Goal: Task Accomplishment & Management: Manage account settings

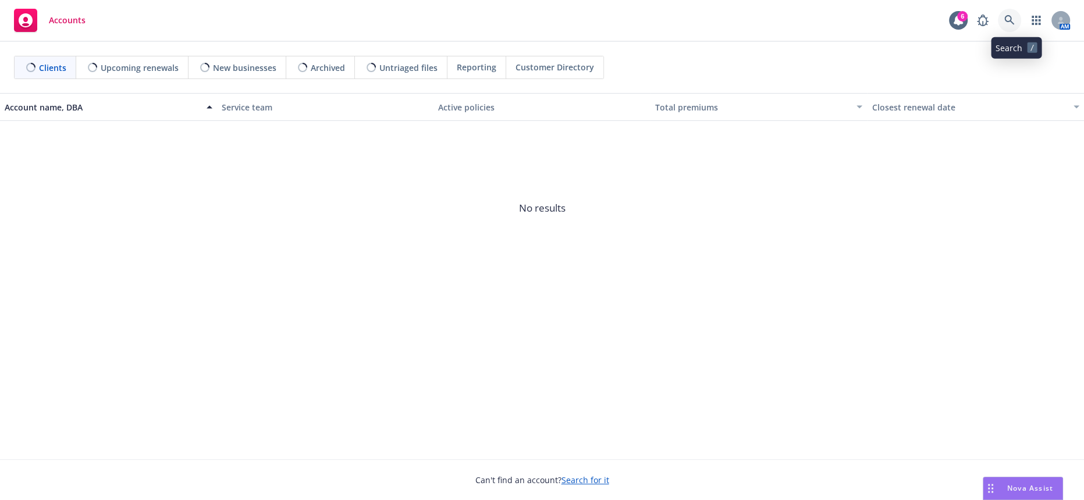
click at [1012, 21] on icon at bounding box center [1009, 20] width 10 height 10
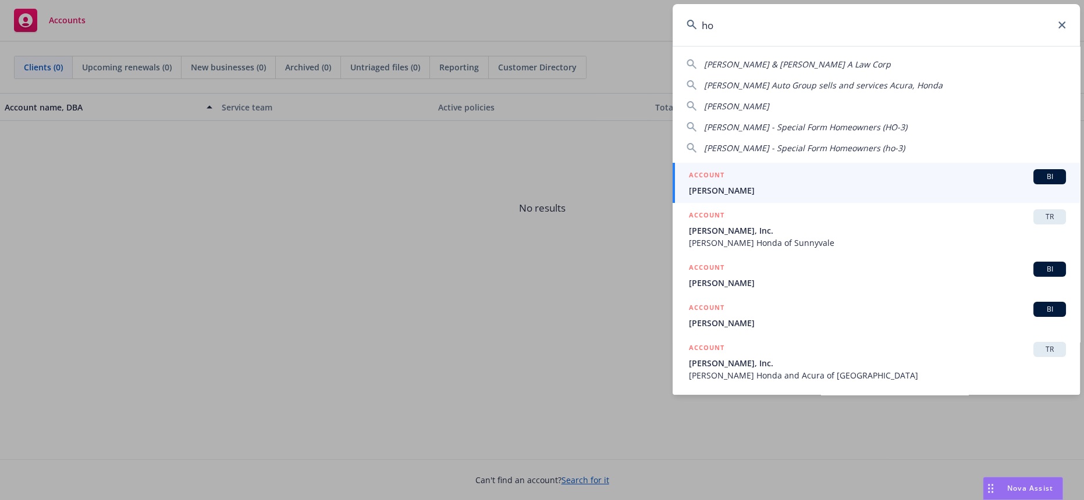
type input "h"
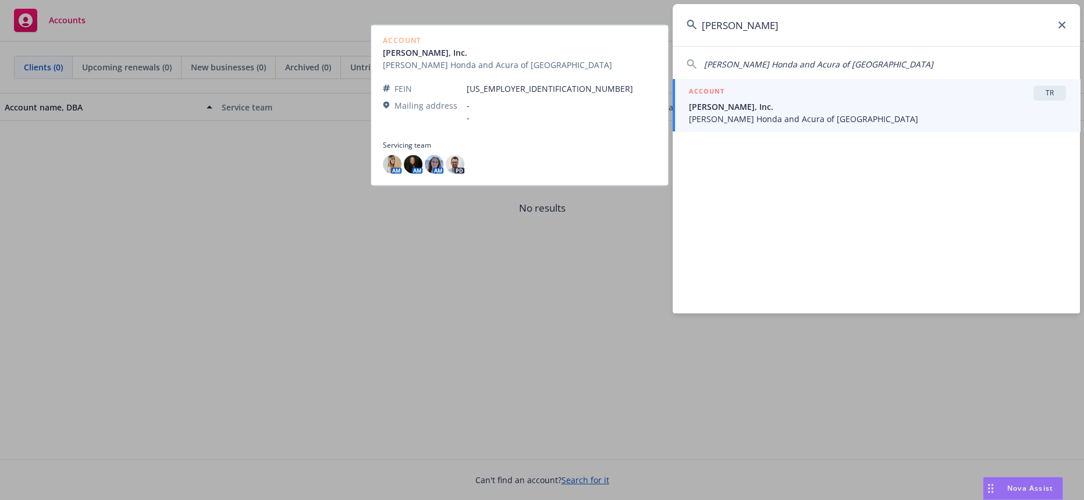
type input "steve hopkins"
click at [861, 113] on span "[PERSON_NAME] Honda and Acura of [GEOGRAPHIC_DATA]" at bounding box center [877, 119] width 377 height 12
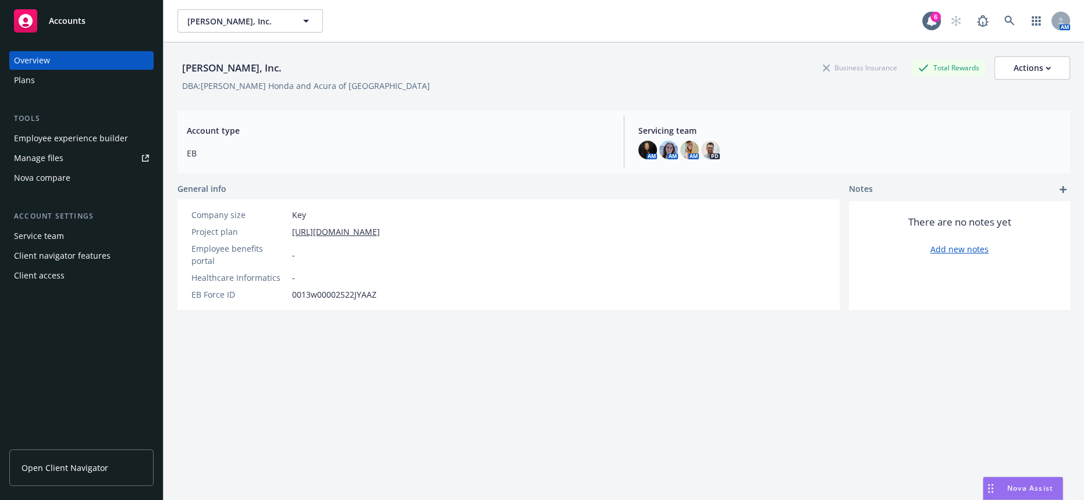
click at [87, 149] on link "Manage files" at bounding box center [81, 158] width 144 height 19
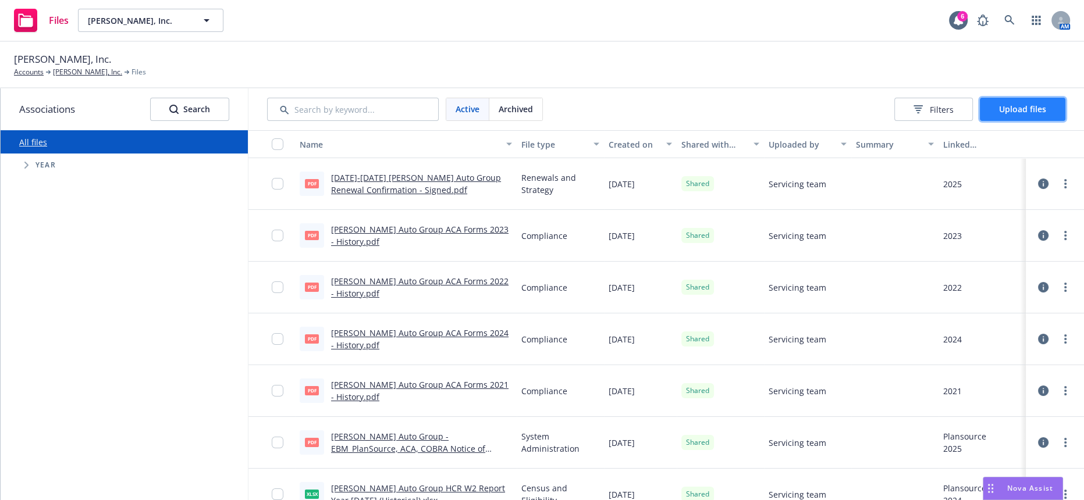
click at [1023, 109] on button "Upload files" at bounding box center [1023, 109] width 86 height 23
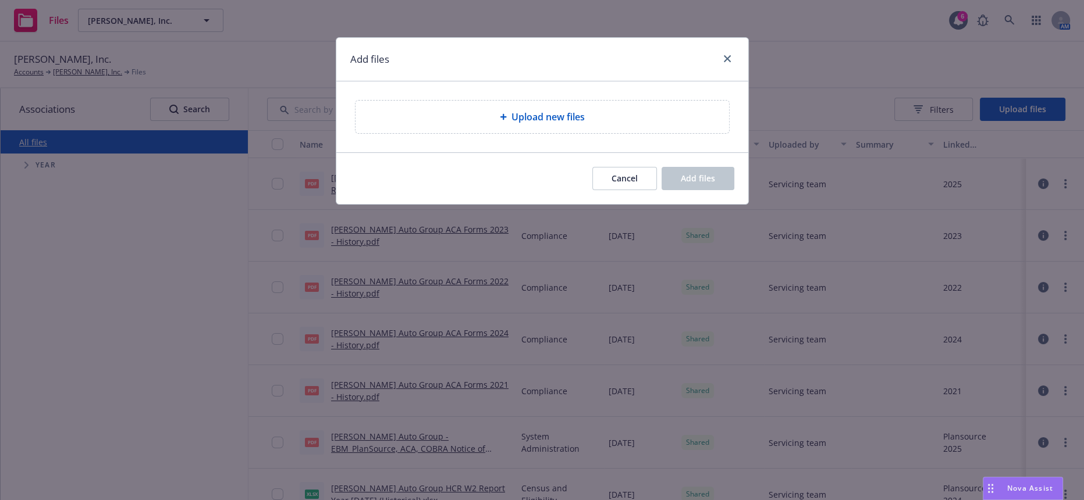
click at [496, 112] on div "Upload new files" at bounding box center [542, 117] width 355 height 14
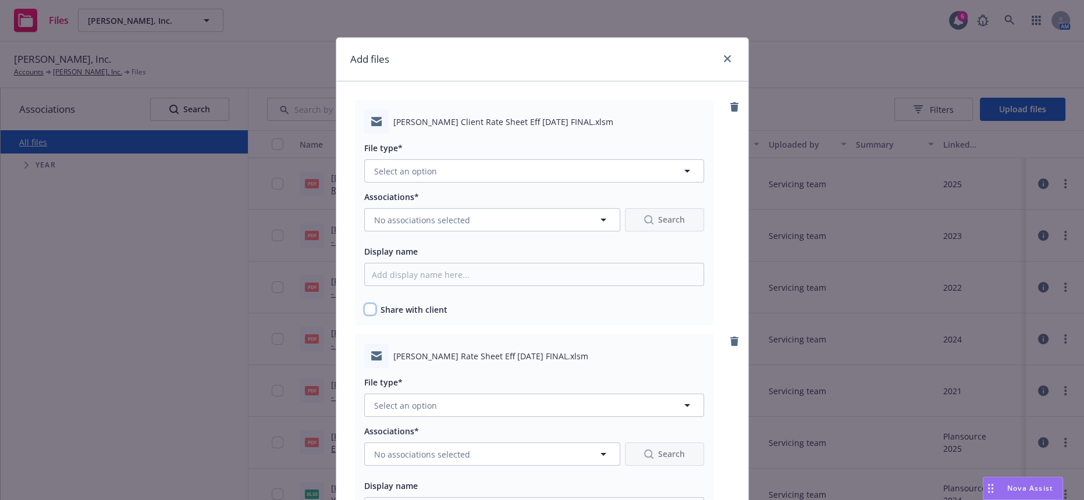
click at [364, 304] on input "checkbox" at bounding box center [370, 310] width 12 height 12
checkbox input "true"
click at [393, 350] on span "[PERSON_NAME] Rate Sheet Eff [DATE] FINAL.xlsm" at bounding box center [490, 356] width 195 height 12
drag, startPoint x: 386, startPoint y: 338, endPoint x: 539, endPoint y: 343, distance: 152.5
click at [539, 350] on span "[PERSON_NAME] Rate Sheet Eff [DATE] FINAL.xlsm" at bounding box center [490, 356] width 195 height 12
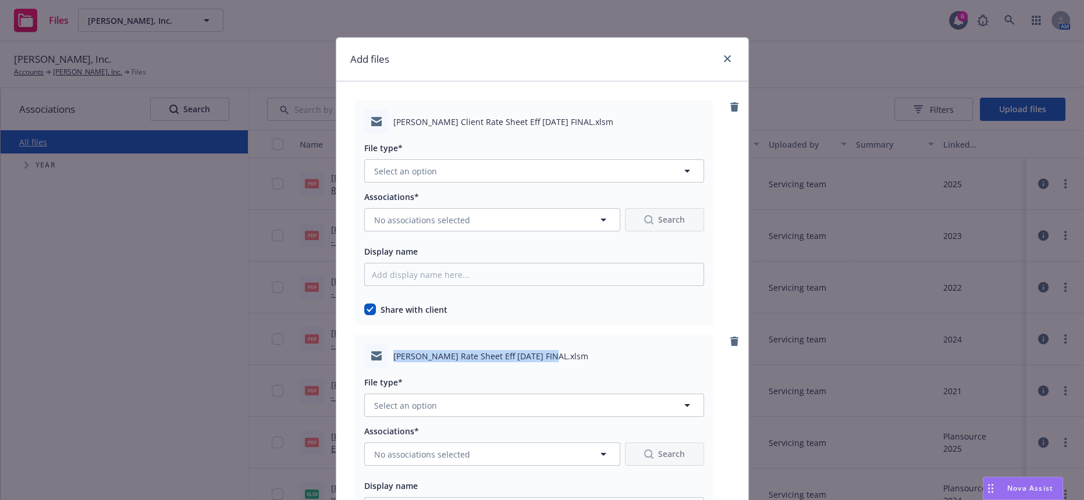
copy span "[PERSON_NAME] Rate Sheet Eff [DATE] FINAL"
click at [460, 394] on button "Select an option" at bounding box center [534, 405] width 340 height 23
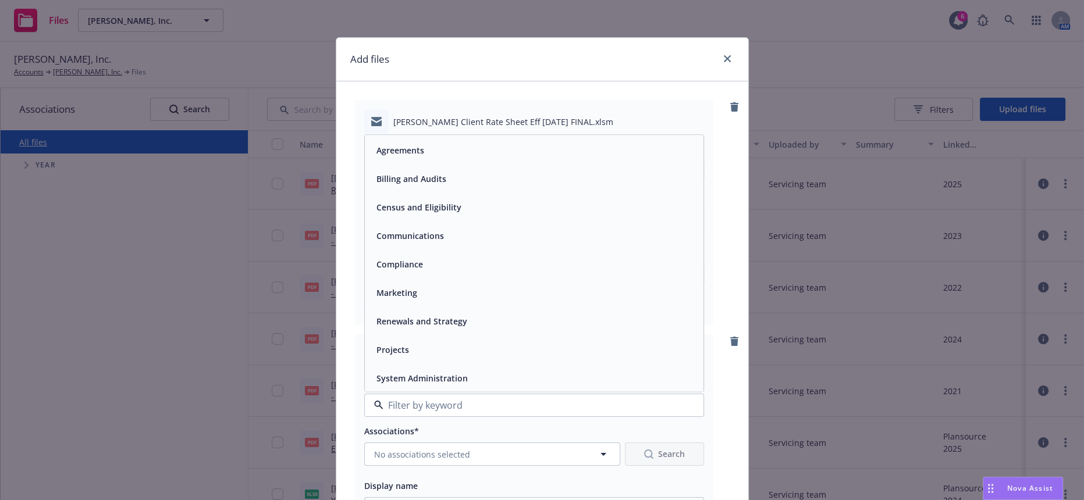
click at [420, 316] on span "Renewals and Strategy" at bounding box center [421, 322] width 91 height 12
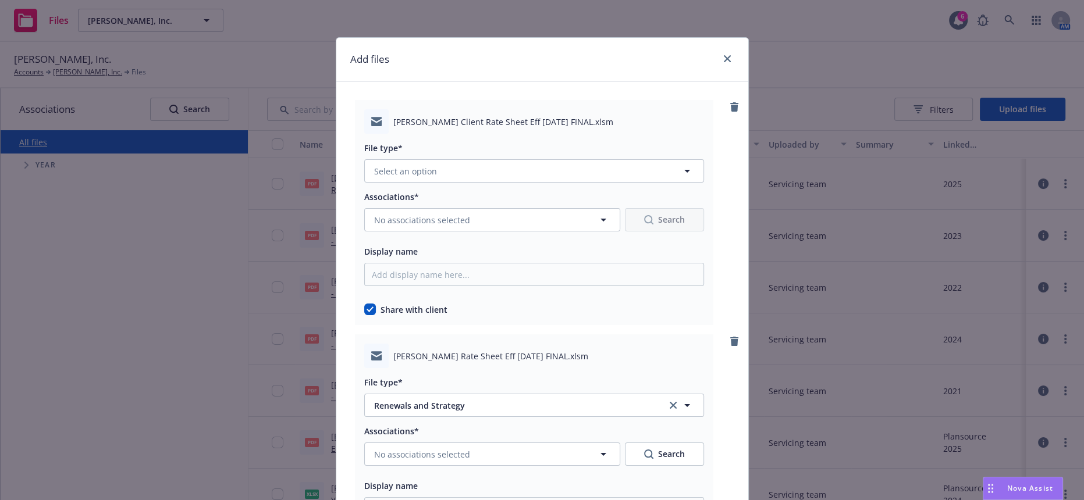
scroll to position [172, 0]
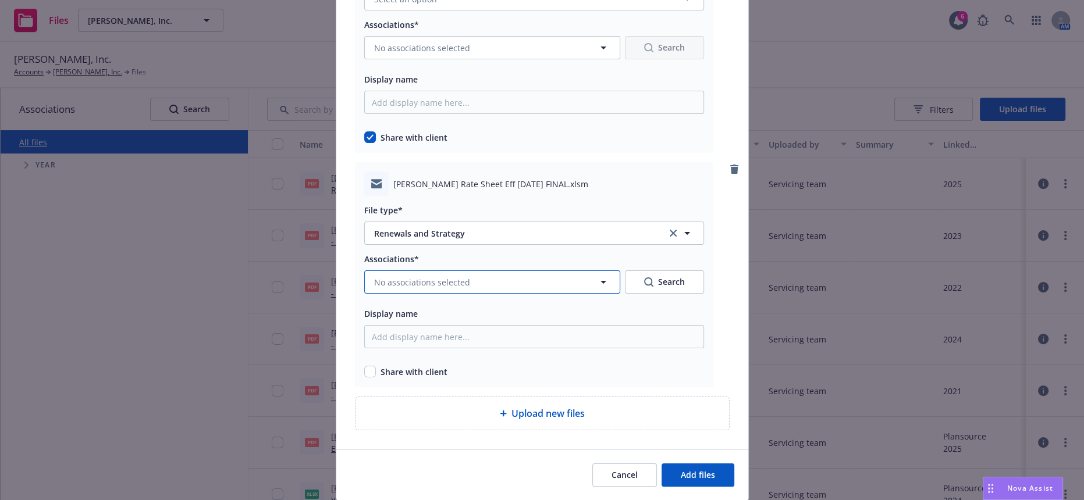
click at [383, 271] on button "No associations selected" at bounding box center [492, 282] width 256 height 23
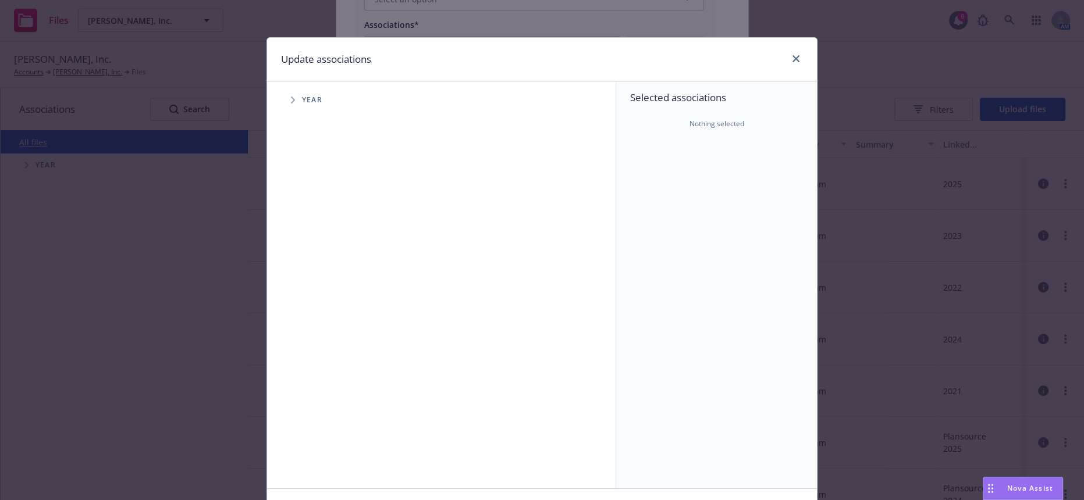
click at [283, 97] on span "Tree Example" at bounding box center [292, 100] width 19 height 19
click at [319, 280] on input "Tree Example" at bounding box center [323, 286] width 12 height 12
checkbox input "true"
click at [318, 254] on input "Tree Example" at bounding box center [323, 260] width 12 height 12
checkbox input "true"
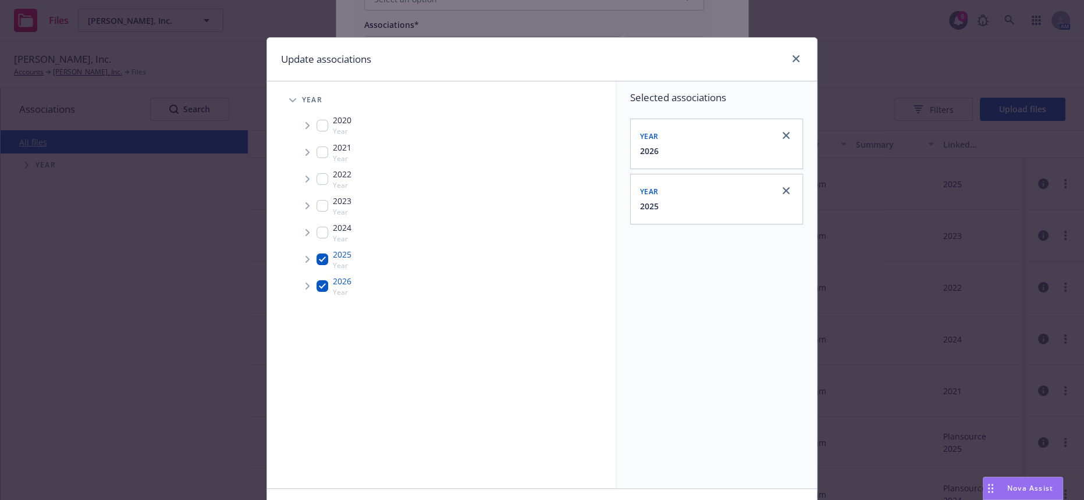
click at [318, 280] on input "Tree Example" at bounding box center [323, 286] width 12 height 12
checkbox input "false"
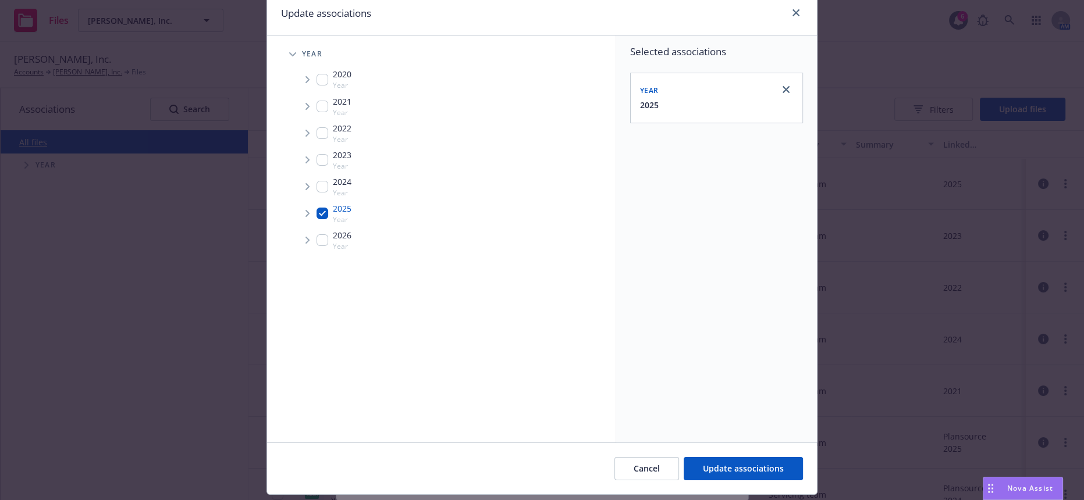
scroll to position [71, 0]
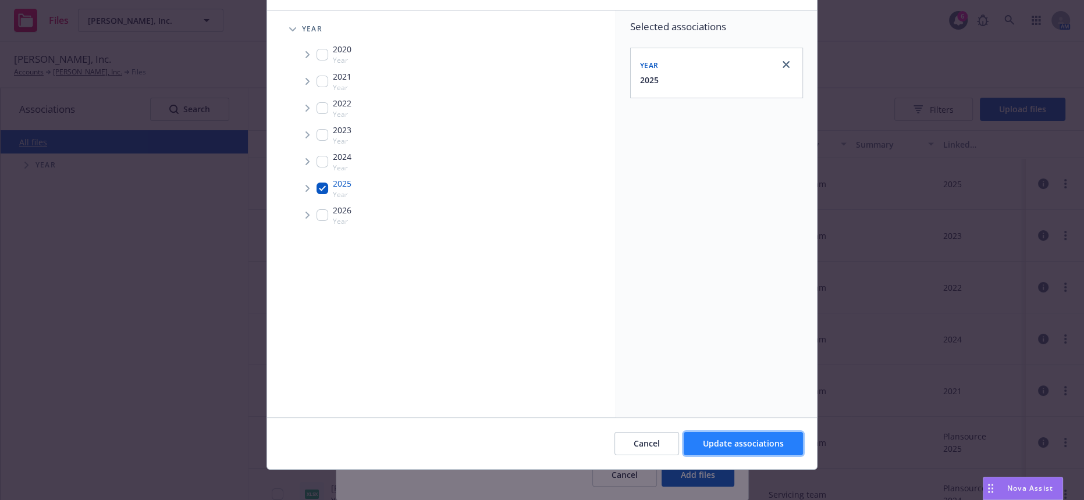
click at [731, 442] on span "Update associations" at bounding box center [743, 443] width 81 height 11
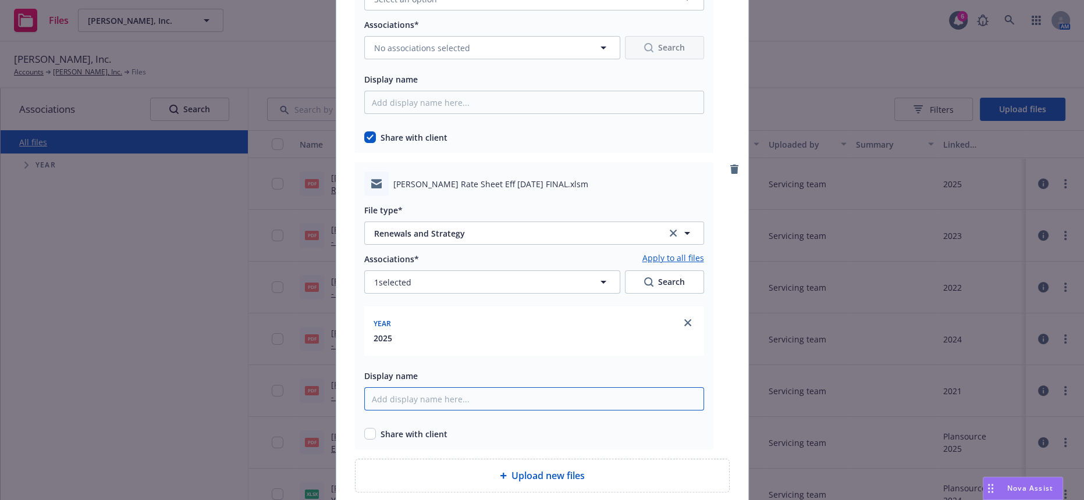
click at [431, 114] on input "Display name" at bounding box center [534, 102] width 340 height 23
paste input "[PERSON_NAME] Rate Sheet Eff [DATE] FINAL"
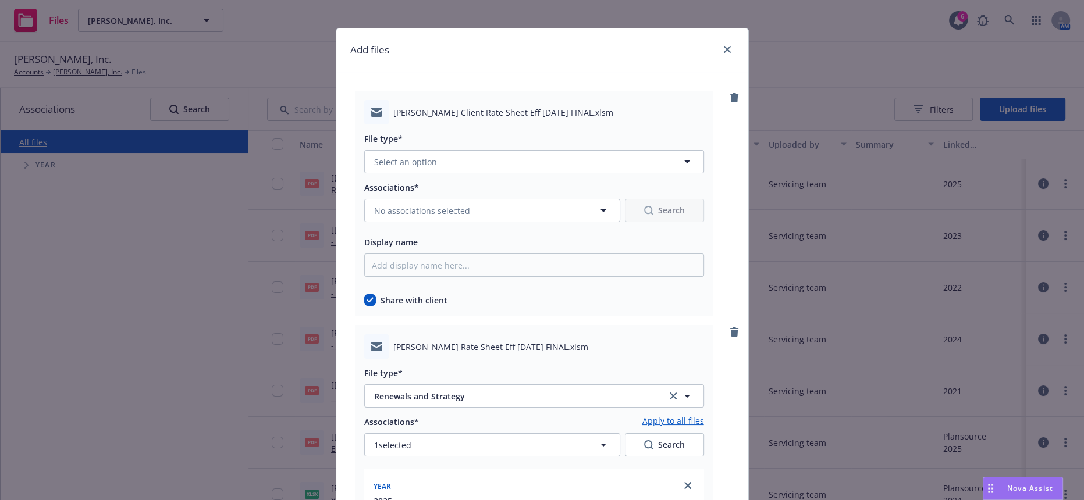
scroll to position [0, 0]
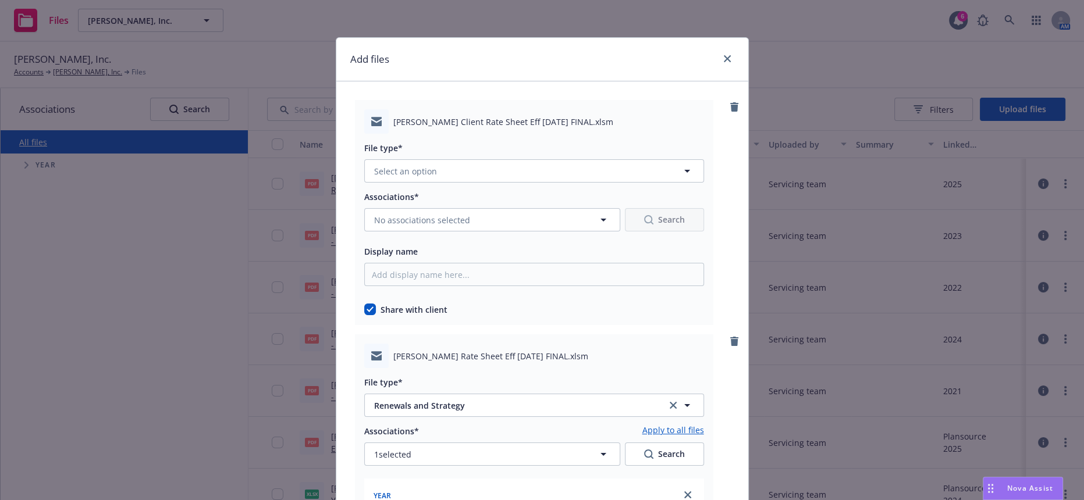
type input "[PERSON_NAME] Rate Sheet Eff [DATE] FINAL"
drag, startPoint x: 388, startPoint y: 118, endPoint x: 547, endPoint y: 124, distance: 158.9
click at [547, 124] on div "[PERSON_NAME] Client Rate Sheet Eff [DATE] FINAL.xlsm" at bounding box center [534, 121] width 340 height 24
copy span "[PERSON_NAME] Client Rate Sheet Eff [DATE] FINAL"
click at [468, 212] on button "No associations selected" at bounding box center [492, 219] width 256 height 23
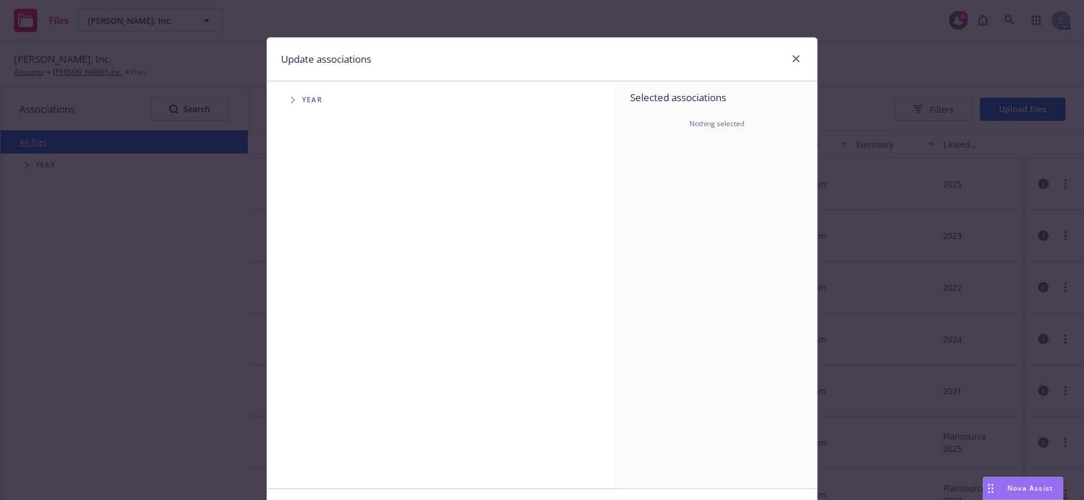
click at [291, 100] on span "Tree Example" at bounding box center [292, 100] width 19 height 19
click at [317, 254] on input "Tree Example" at bounding box center [323, 260] width 12 height 12
checkbox input "true"
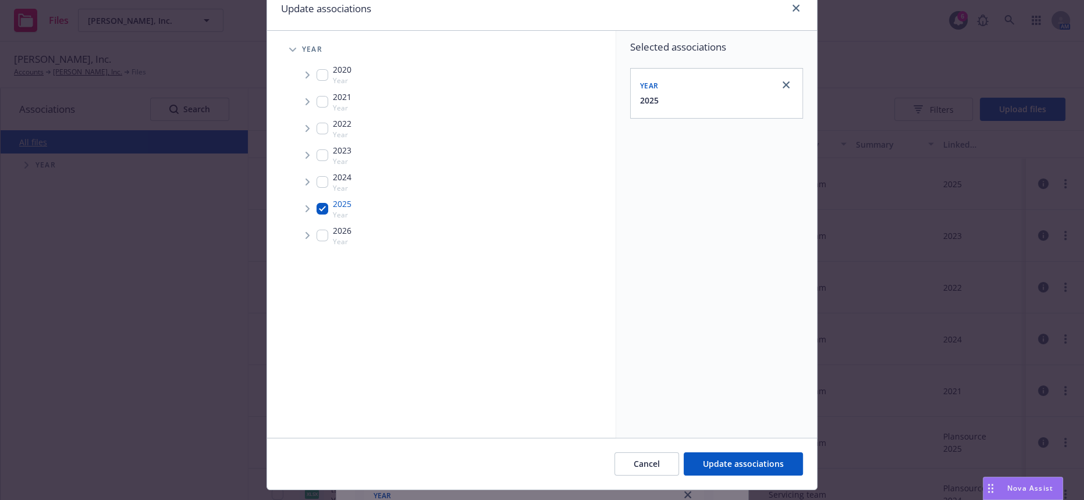
scroll to position [71, 0]
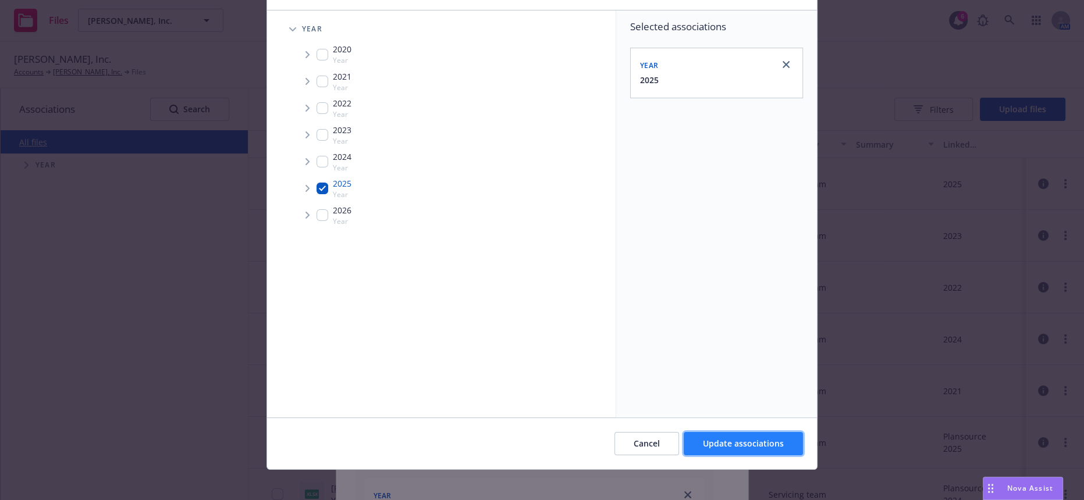
click at [742, 438] on span "Update associations" at bounding box center [743, 443] width 81 height 11
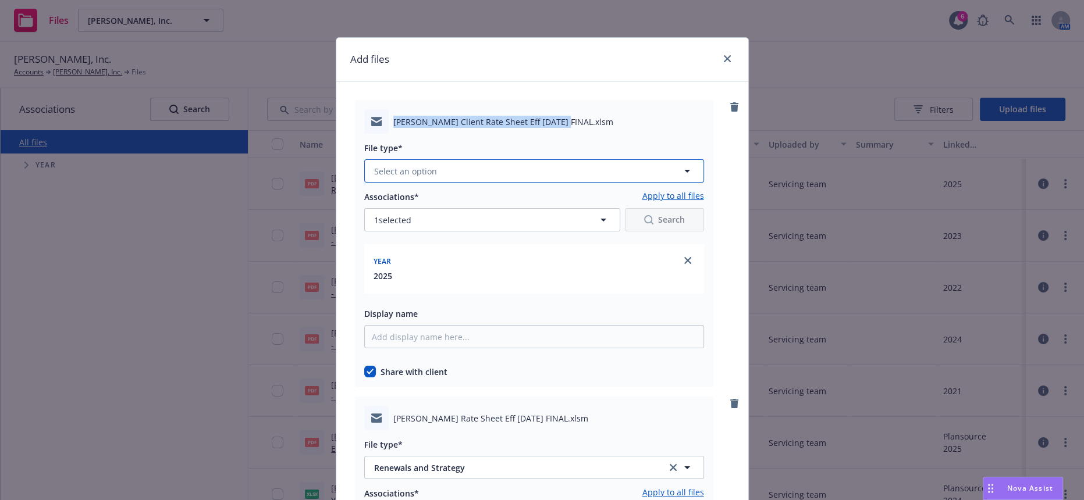
click at [404, 165] on span "Select an option" at bounding box center [405, 171] width 63 height 12
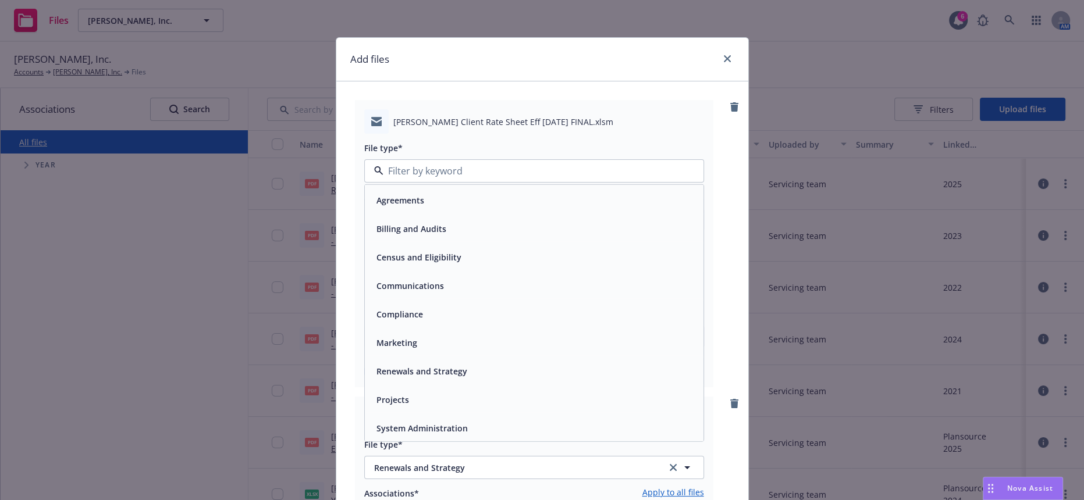
click at [420, 365] on span "Renewals and Strategy" at bounding box center [421, 371] width 91 height 12
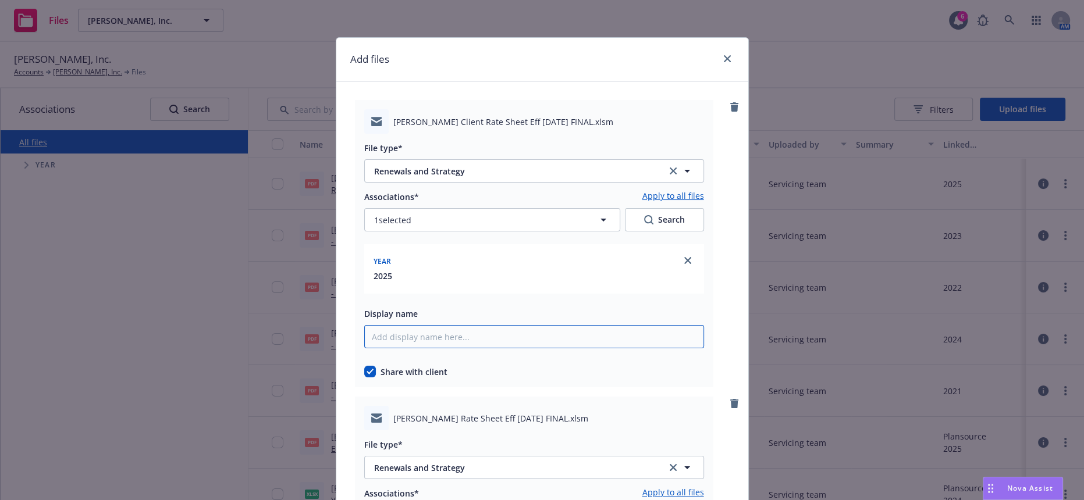
click at [390, 325] on input "Display name" at bounding box center [534, 336] width 340 height 23
paste input "[PERSON_NAME] Client Rate Sheet Eff [DATE] FINAL"
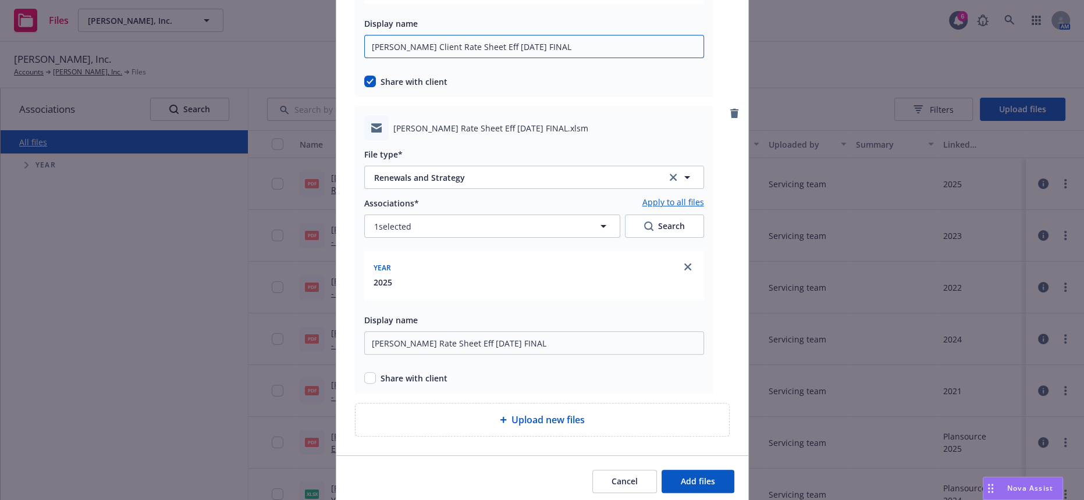
scroll to position [292, 0]
type input "[PERSON_NAME] Client Rate Sheet Eff [DATE] FINAL"
click at [691, 469] on button "Add files" at bounding box center [698, 480] width 73 height 23
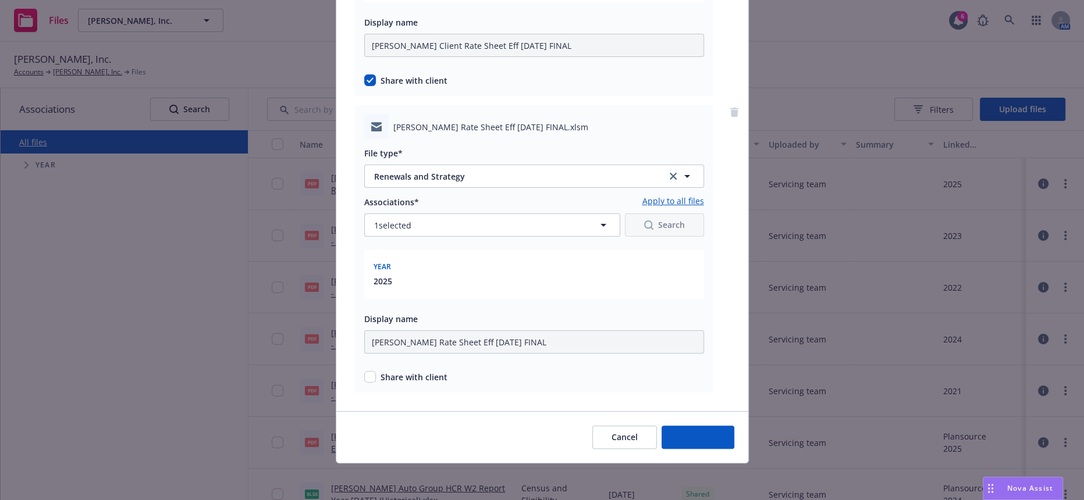
scroll to position [249, 0]
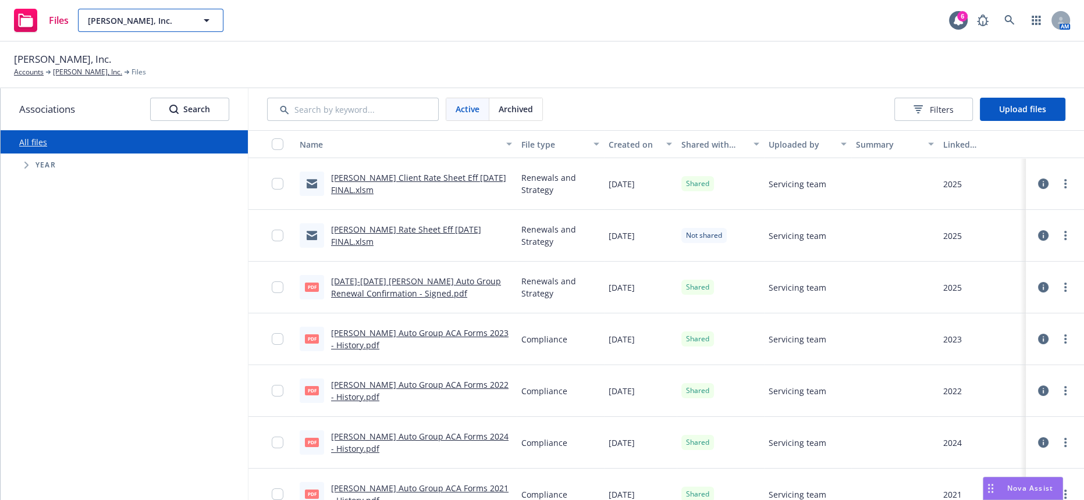
click at [187, 13] on button "[PERSON_NAME], Inc." at bounding box center [150, 20] width 145 height 23
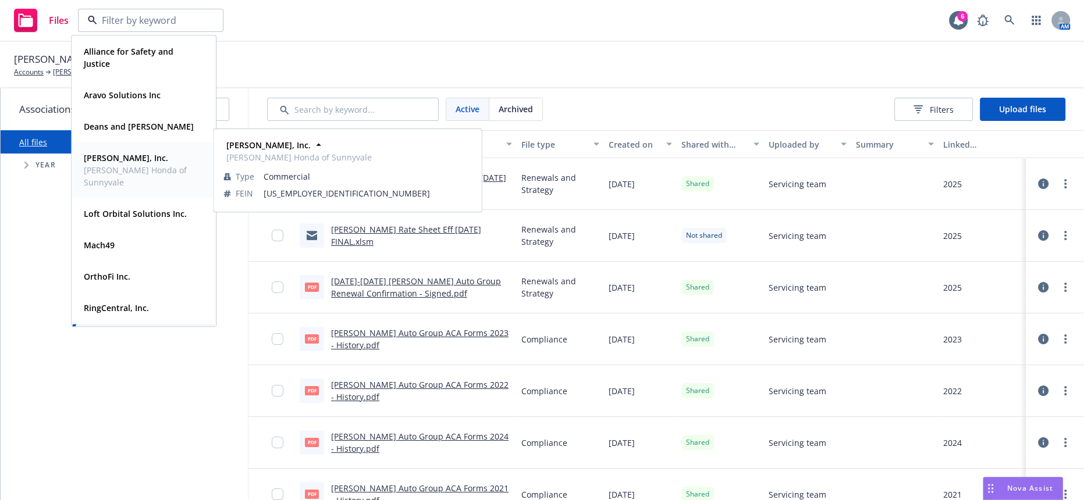
click at [148, 175] on span "[PERSON_NAME] Honda of Sunnyvale" at bounding box center [143, 176] width 118 height 24
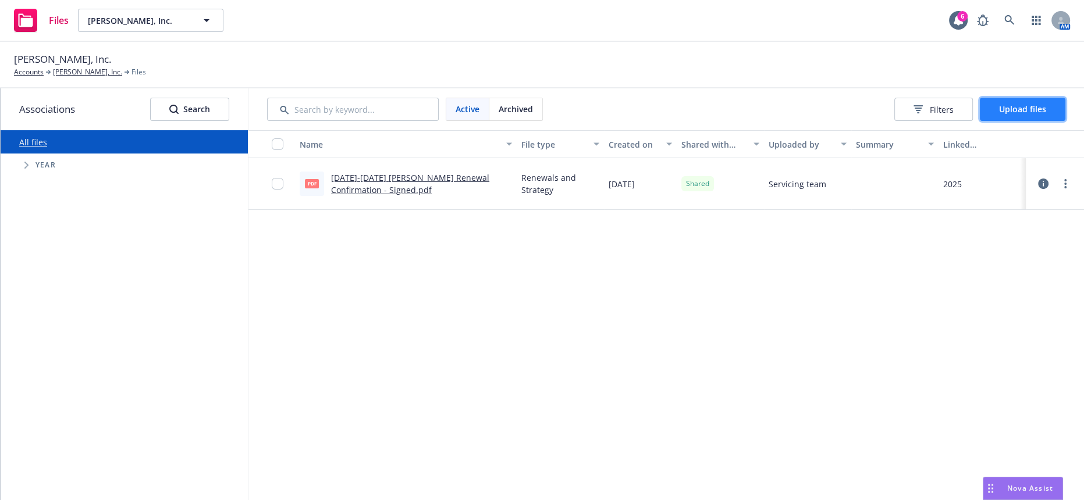
click at [1050, 109] on button "Upload files" at bounding box center [1023, 109] width 86 height 23
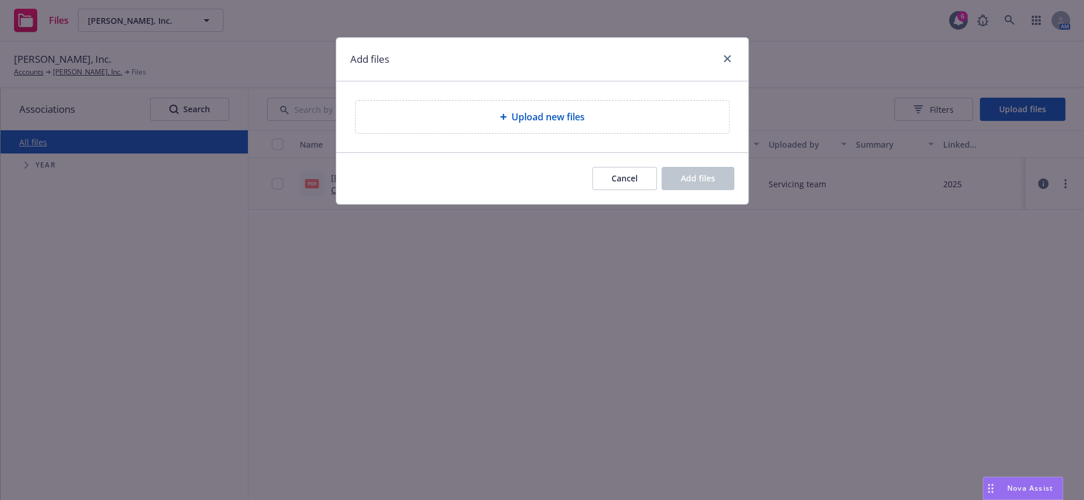
click at [529, 116] on div "Upload new files" at bounding box center [542, 117] width 355 height 14
click at [471, 116] on div "Upload new files" at bounding box center [542, 117] width 355 height 14
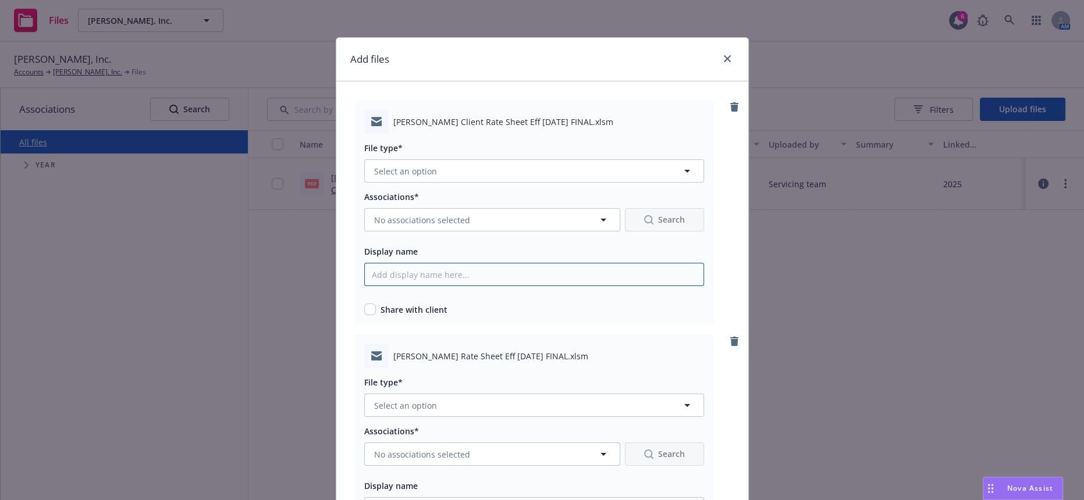
click at [373, 264] on input "Display name" at bounding box center [534, 274] width 340 height 23
paste input "[PERSON_NAME] Client Rate Sheet Eff [DATE] FINAL"
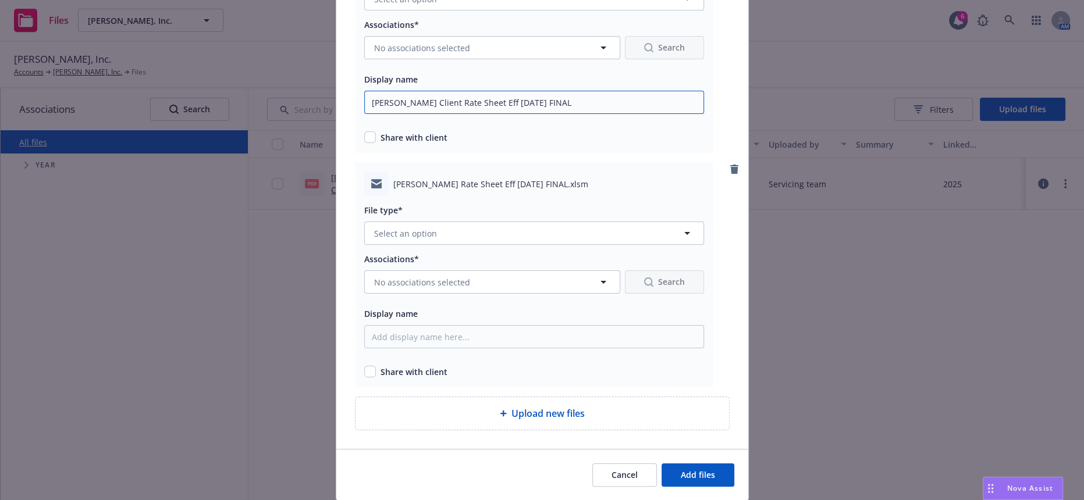
type input "[PERSON_NAME] Client Rate Sheet Eff [DATE] FINAL"
drag, startPoint x: 534, startPoint y: 166, endPoint x: 527, endPoint y: 166, distance: 7.6
click at [527, 178] on span "[PERSON_NAME] Rate Sheet Eff [DATE] FINAL.xlsm" at bounding box center [490, 184] width 195 height 12
click at [532, 178] on span "[PERSON_NAME] Rate Sheet Eff [DATE] FINAL.xlsm" at bounding box center [490, 184] width 195 height 12
click at [536, 178] on span "[PERSON_NAME] Rate Sheet Eff [DATE] FINAL.xlsm" at bounding box center [490, 184] width 195 height 12
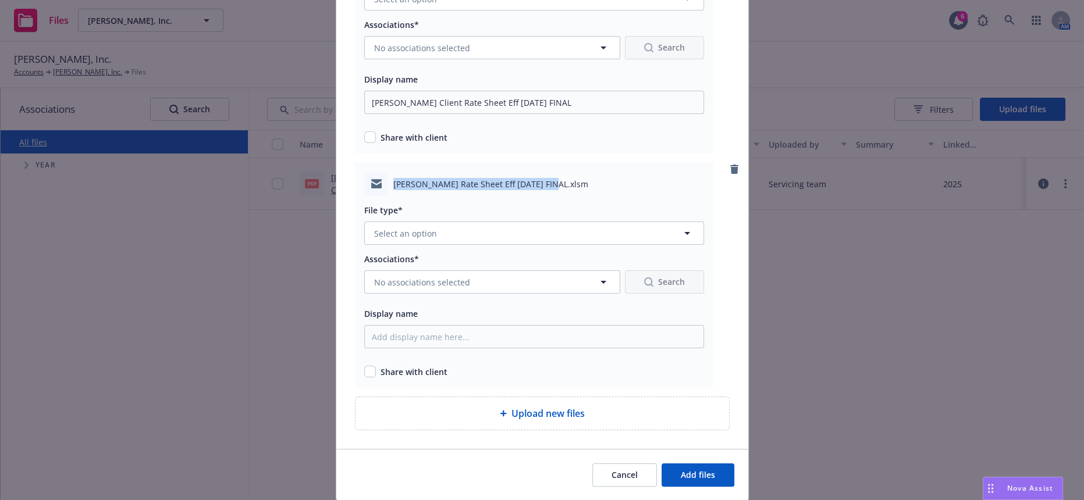
drag, startPoint x: 536, startPoint y: 168, endPoint x: 385, endPoint y: 169, distance: 151.3
click at [385, 172] on div "[PERSON_NAME] Rate Sheet Eff [DATE] FINAL.xlsm" at bounding box center [534, 184] width 340 height 24
copy span "[PERSON_NAME] Rate Sheet Eff [DATE] FINAL"
click at [426, 114] on input "Display name" at bounding box center [534, 102] width 340 height 23
paste input "[PERSON_NAME] Rate Sheet Eff [DATE] FINAL"
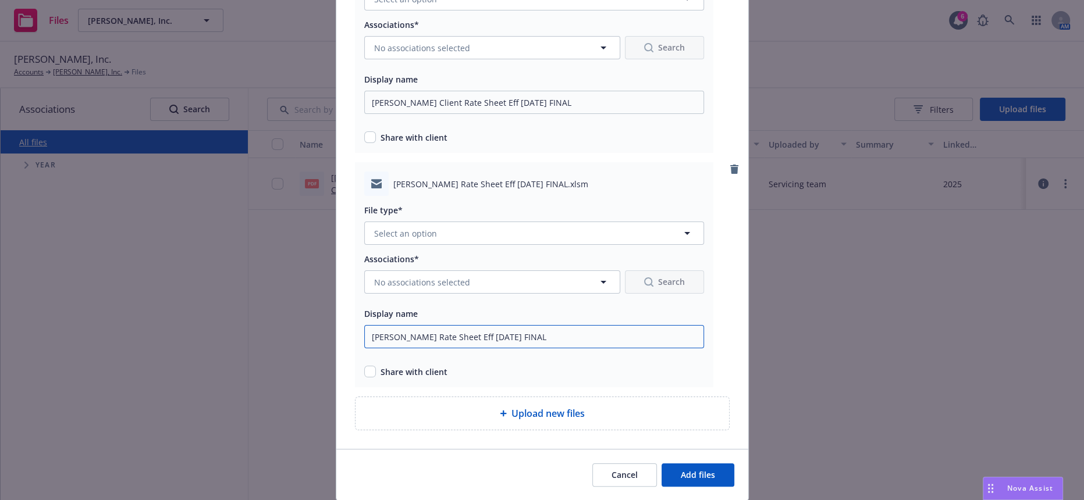
type input "[PERSON_NAME] Rate Sheet Eff [DATE] FINAL"
click at [404, 276] on span "No associations selected" at bounding box center [422, 282] width 96 height 12
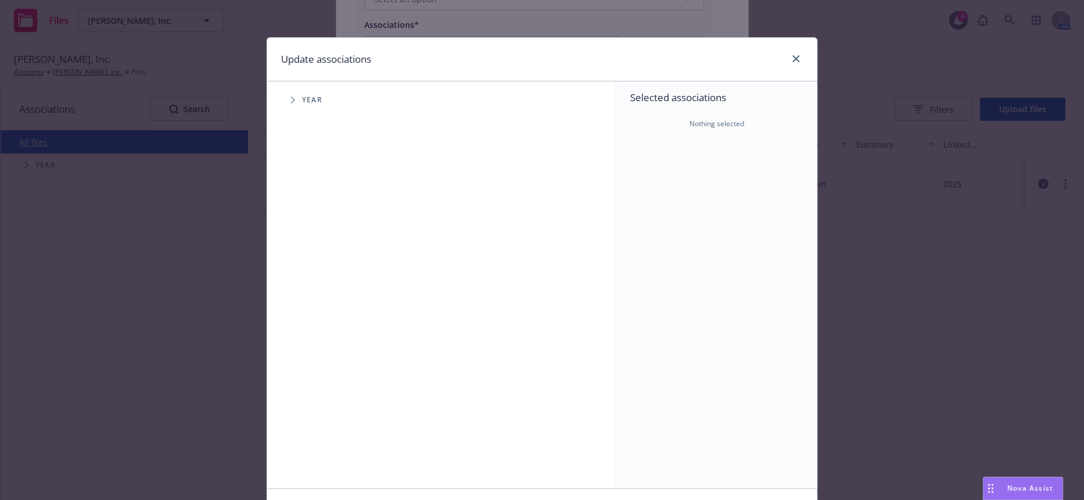
click at [291, 97] on icon "Tree Example" at bounding box center [293, 100] width 4 height 7
click at [317, 254] on input "Tree Example" at bounding box center [323, 260] width 12 height 12
checkbox input "true"
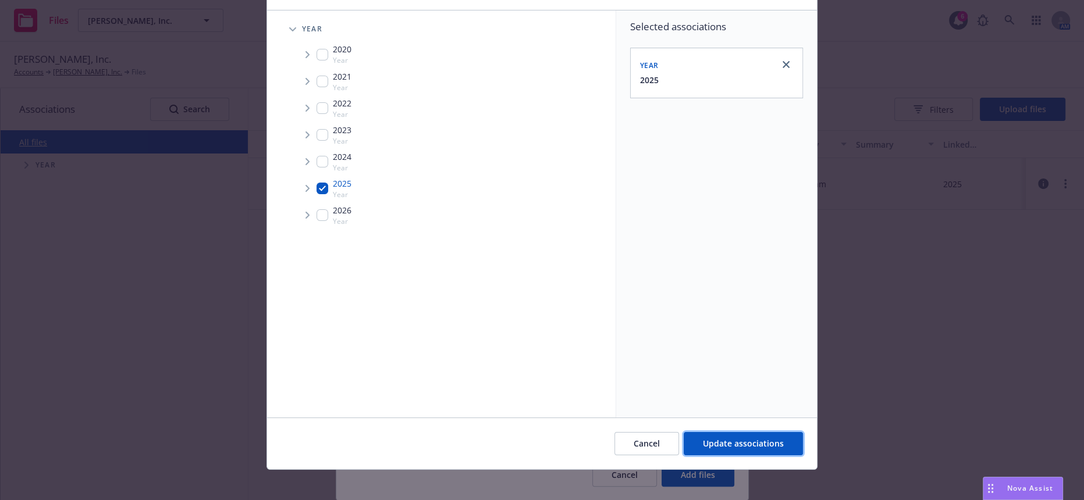
click at [726, 432] on button "Update associations" at bounding box center [743, 443] width 119 height 23
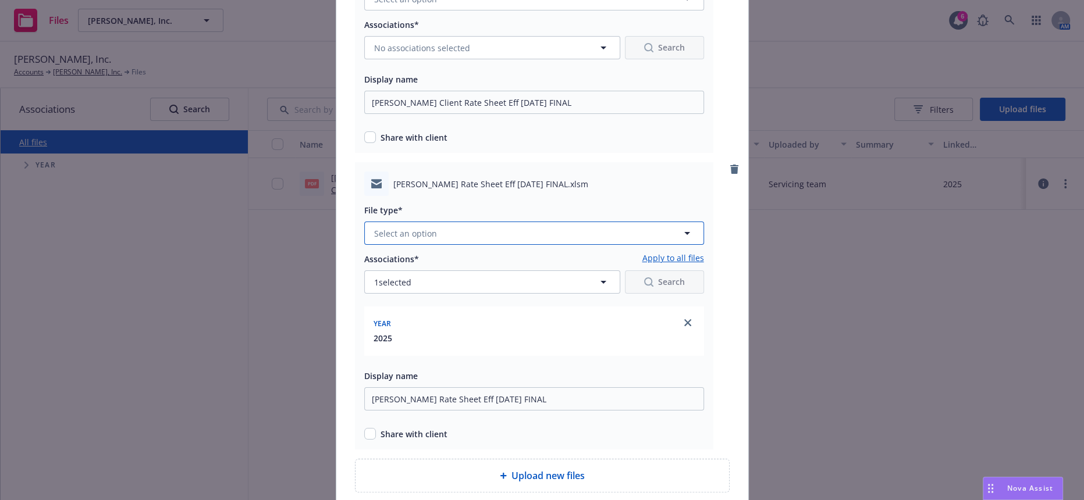
click at [449, 222] on button "Select an option" at bounding box center [534, 233] width 340 height 23
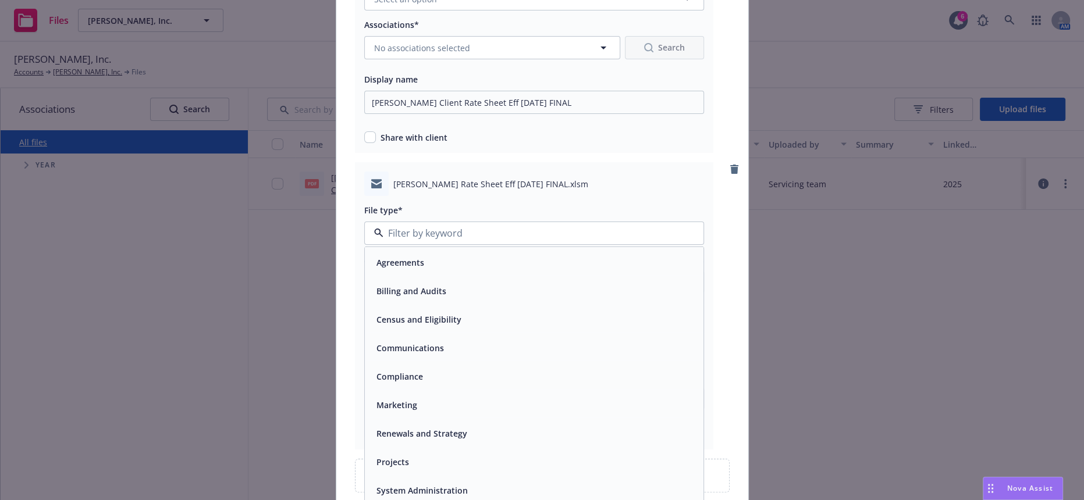
click at [386, 421] on div "Renewals and Strategy" at bounding box center [534, 433] width 339 height 31
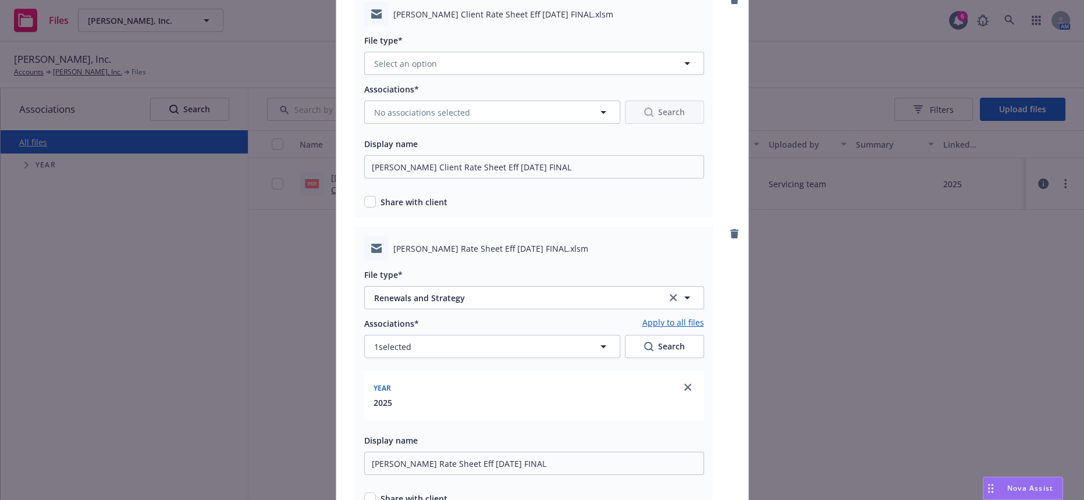
scroll to position [0, 0]
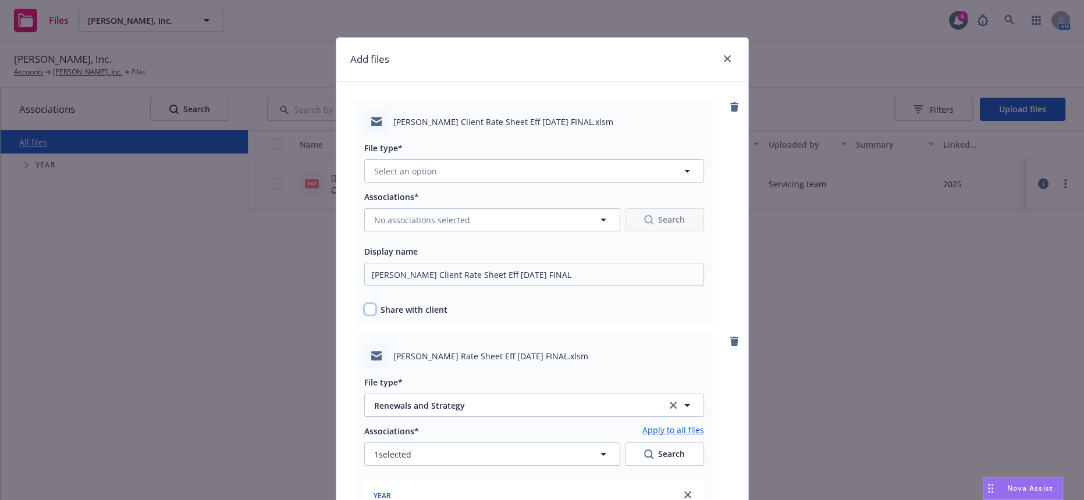
click at [364, 304] on input "checkbox" at bounding box center [370, 310] width 12 height 12
checkbox input "true"
click at [426, 214] on span "No associations selected" at bounding box center [422, 220] width 96 height 12
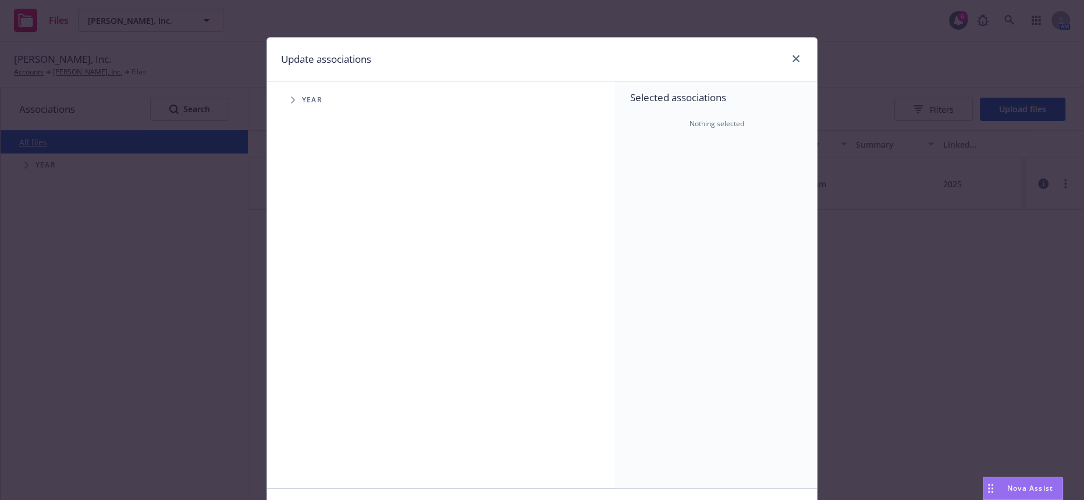
click at [285, 97] on span "Tree Example" at bounding box center [292, 100] width 19 height 19
click at [318, 254] on input "Tree Example" at bounding box center [323, 260] width 12 height 12
checkbox input "true"
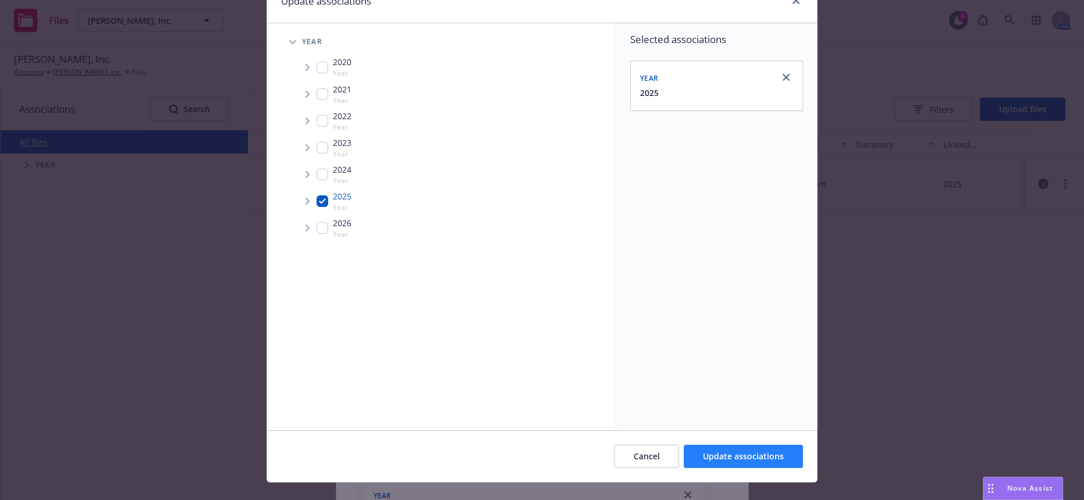
scroll to position [71, 0]
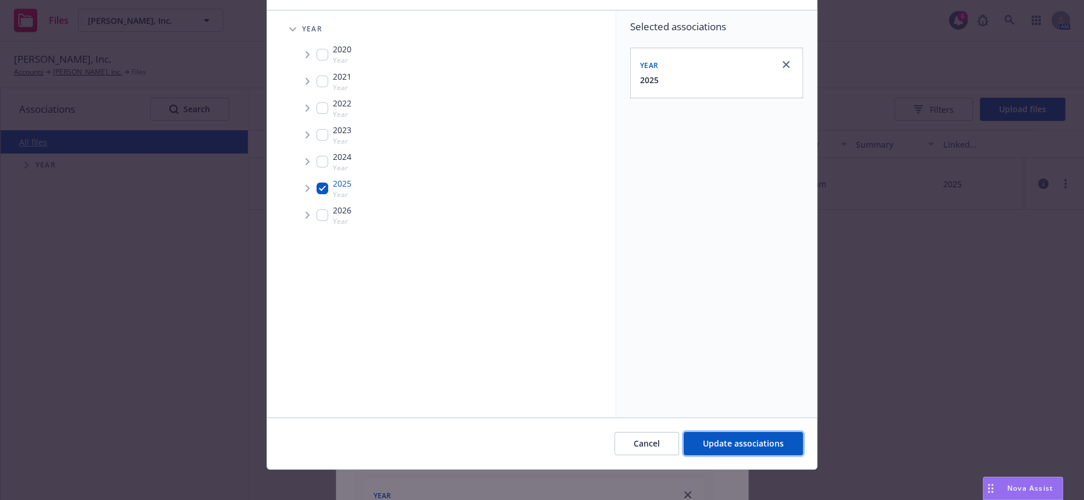
drag, startPoint x: 725, startPoint y: 435, endPoint x: 722, endPoint y: 421, distance: 13.7
click at [724, 438] on span "Update associations" at bounding box center [743, 443] width 81 height 11
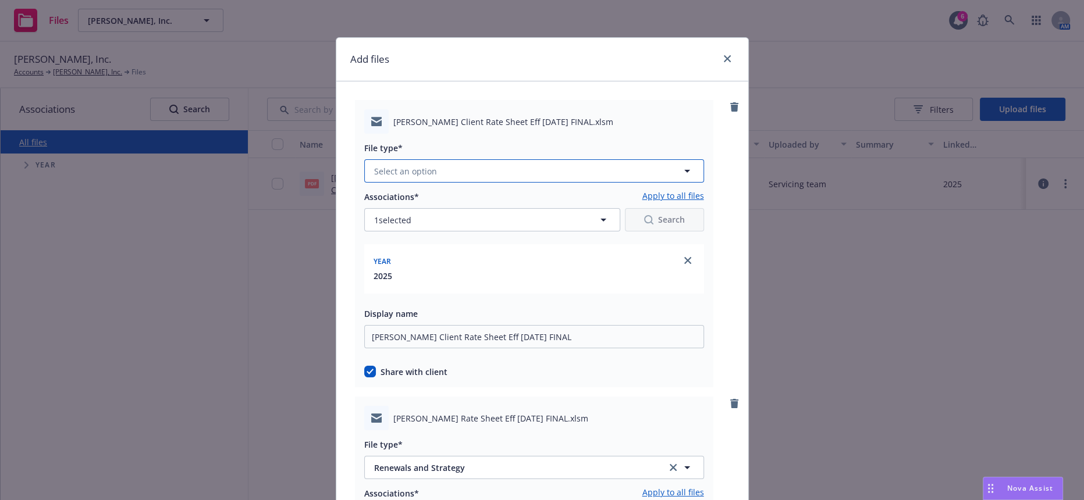
click at [446, 159] on button "Select an option" at bounding box center [534, 170] width 340 height 23
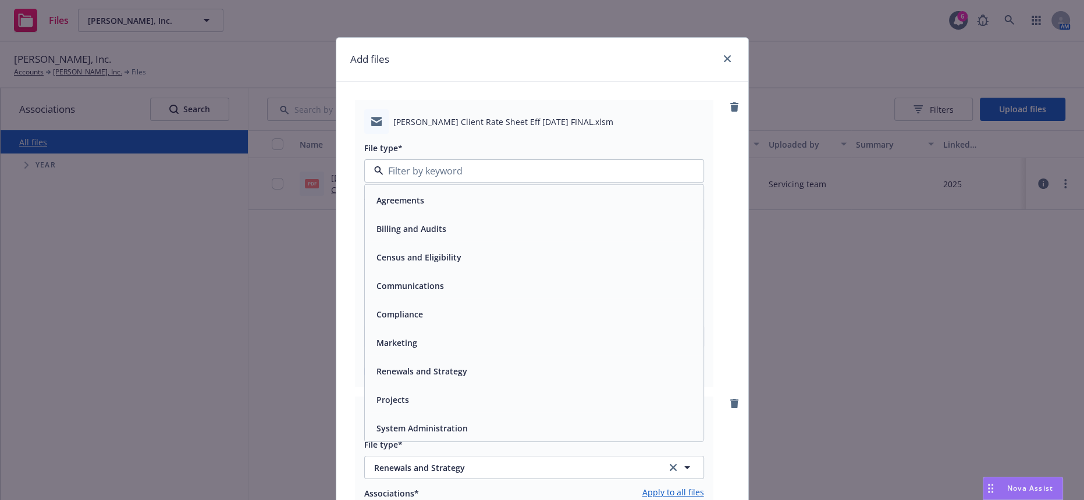
click at [407, 369] on div "Renewals and Strategy" at bounding box center [421, 371] width 98 height 17
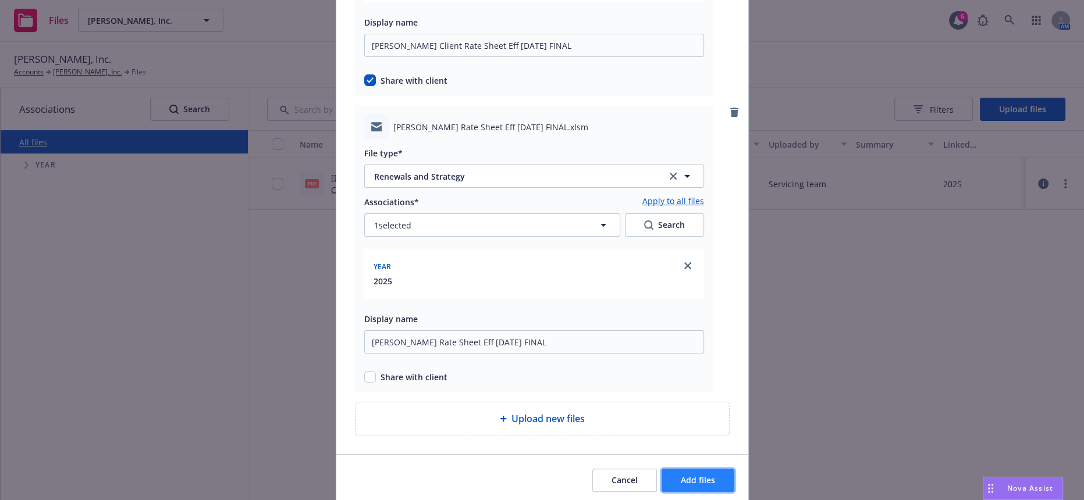
click at [681, 475] on span "Add files" at bounding box center [698, 480] width 34 height 11
